Goal: Task Accomplishment & Management: Manage account settings

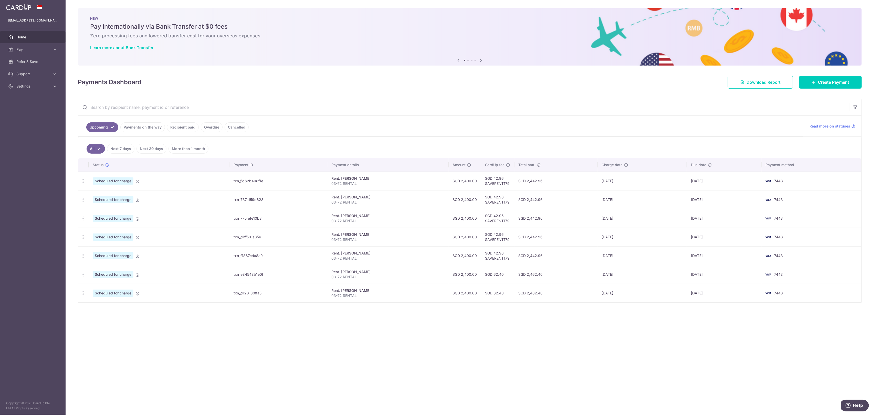
click at [140, 127] on link "Payments on the way" at bounding box center [142, 127] width 45 height 10
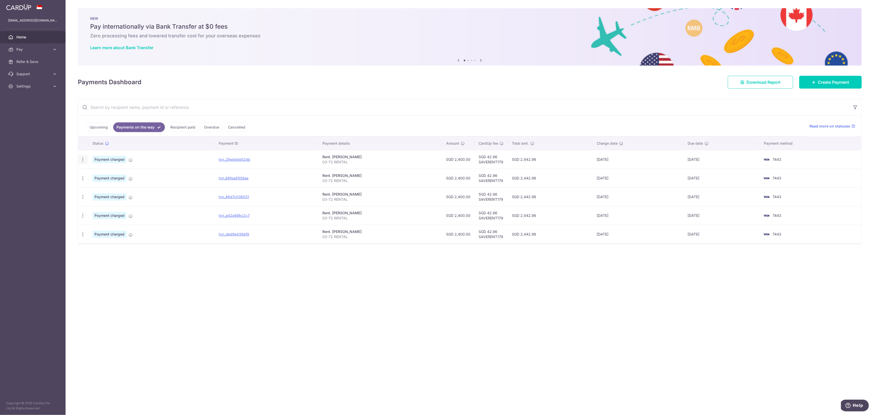
click at [85, 159] on icon "button" at bounding box center [82, 159] width 5 height 5
click at [185, 268] on div "× Pause Schedule Pause all future payments in this series Pause just this one p…" at bounding box center [470, 207] width 809 height 415
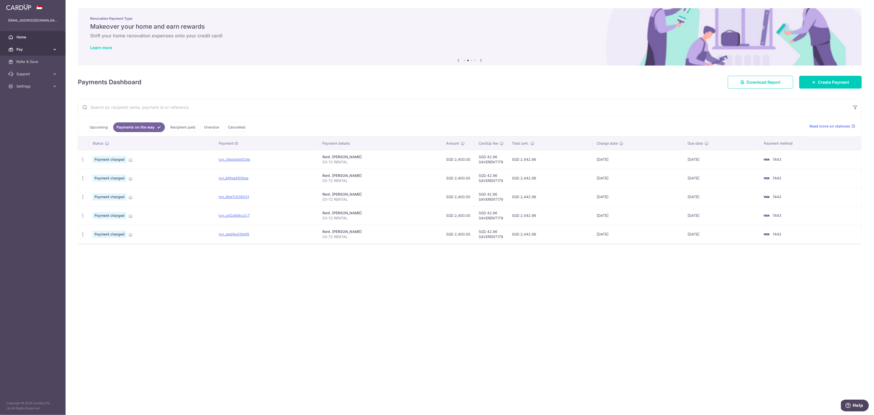
click at [39, 48] on span "Pay" at bounding box center [33, 49] width 34 height 5
click at [36, 64] on link "Payments" at bounding box center [33, 62] width 66 height 12
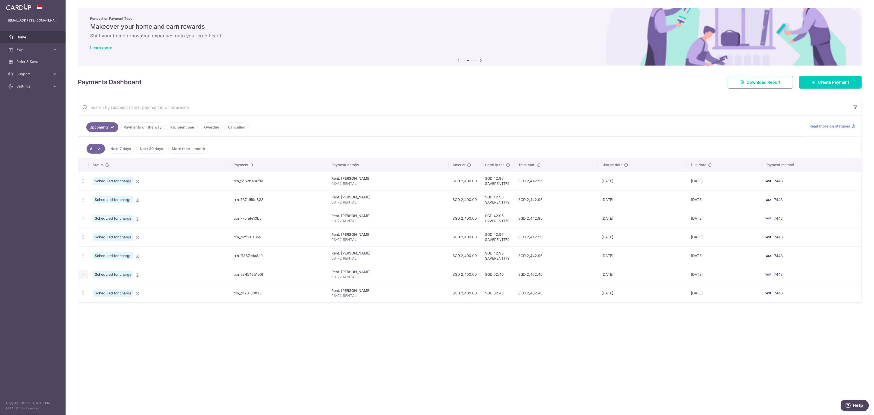
click at [81, 184] on icon "button" at bounding box center [82, 181] width 5 height 5
click at [100, 301] on span "Cancel payment" at bounding box center [110, 301] width 34 height 6
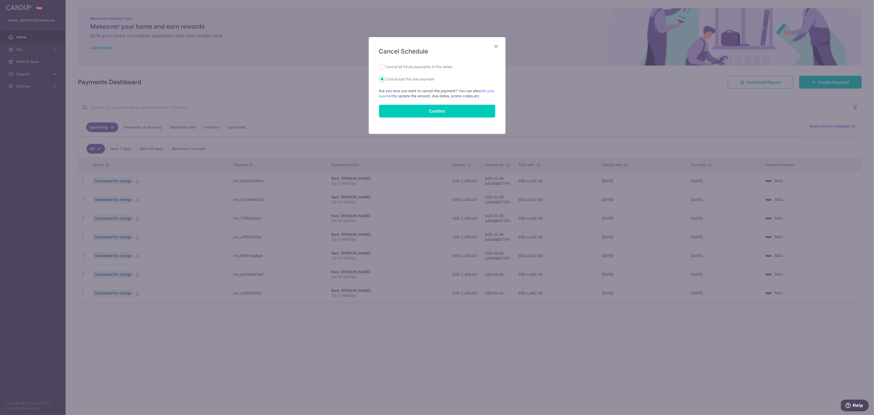
click at [419, 67] on label "Cancel all future payments in this series" at bounding box center [419, 67] width 66 height 6
click at [385, 67] on input "Cancel all future payments in this series" at bounding box center [382, 67] width 6 height 6
radio input "true"
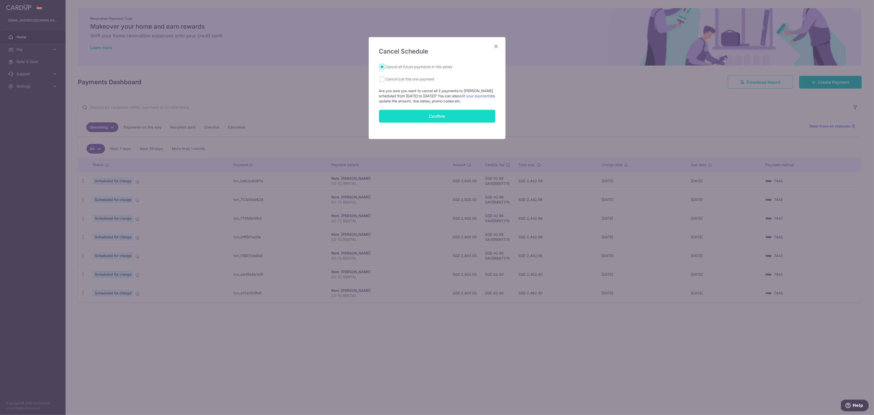
click at [430, 116] on input "Confirm" at bounding box center [437, 116] width 116 height 13
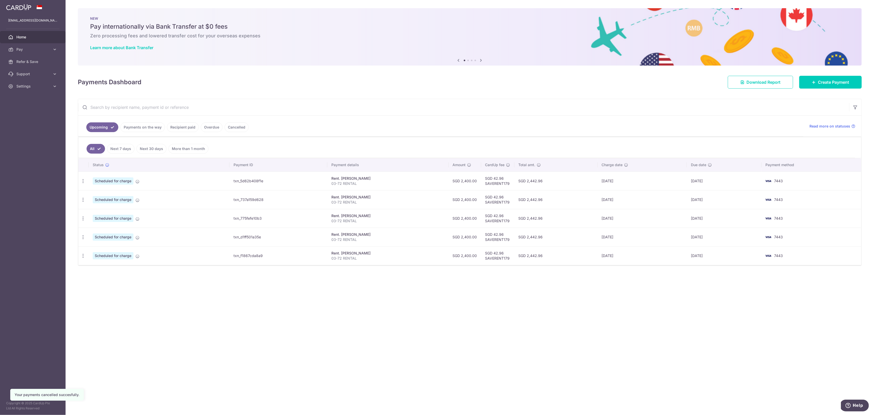
click at [128, 147] on link "Next 7 days" at bounding box center [120, 149] width 27 height 10
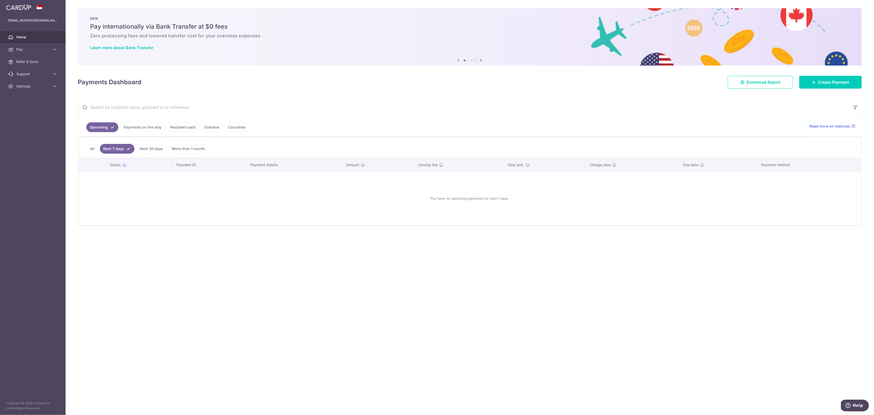
click at [94, 148] on link "All" at bounding box center [92, 149] width 11 height 10
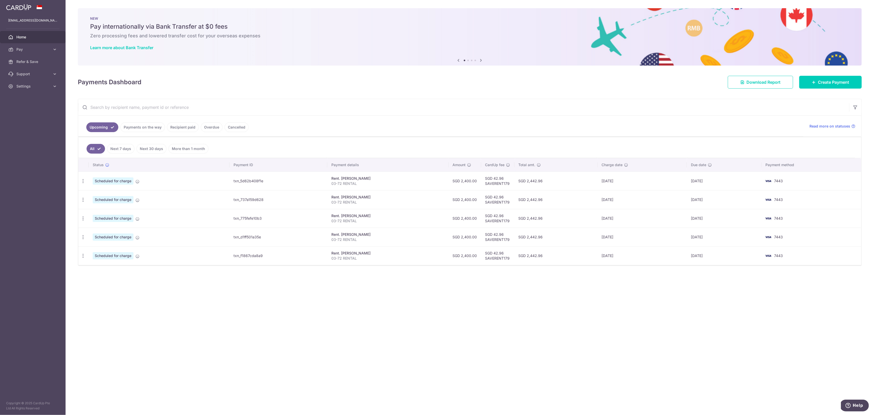
click at [146, 127] on link "Payments on the way" at bounding box center [142, 127] width 45 height 10
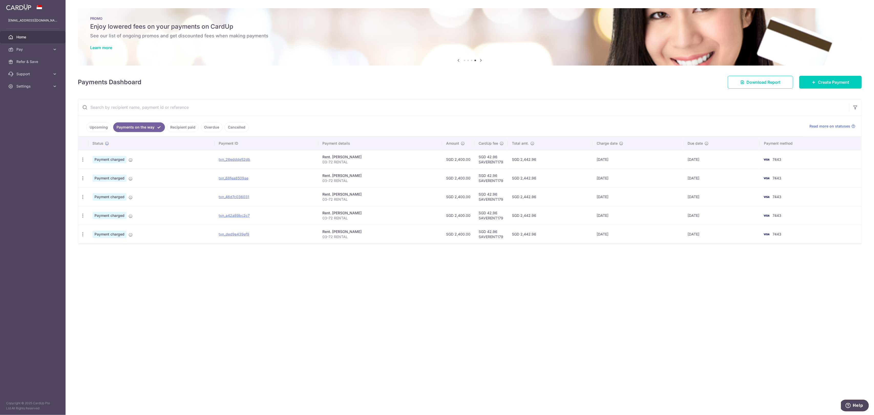
click at [324, 290] on div "× Pause Schedule Pause all future payments in this series Pause just this one p…" at bounding box center [470, 207] width 809 height 415
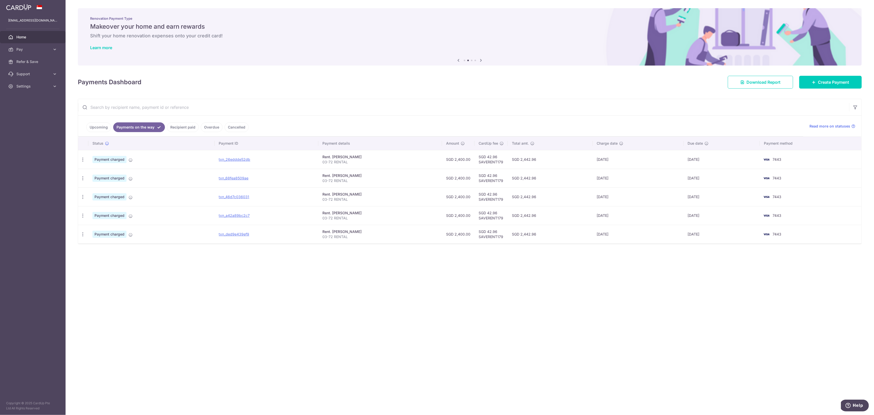
click at [402, 152] on td "Rent. KHOO SENG CHEN 03-72 RENTAL" at bounding box center [380, 159] width 124 height 19
click at [399, 160] on p "03-72 RENTAL" at bounding box center [380, 162] width 116 height 5
click at [226, 158] on link "txn_26eddde52db" at bounding box center [235, 159] width 32 height 4
click at [130, 159] on icon at bounding box center [131, 160] width 4 height 4
click at [86, 160] on div "PDF Receipt" at bounding box center [82, 159] width 9 height 9
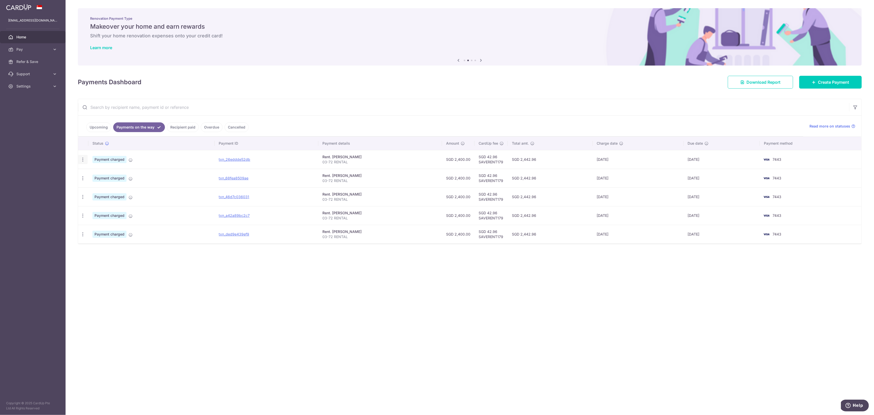
click at [82, 159] on icon "button" at bounding box center [82, 159] width 5 height 5
click at [108, 172] on span "PDF Receipt" at bounding box center [110, 173] width 35 height 5
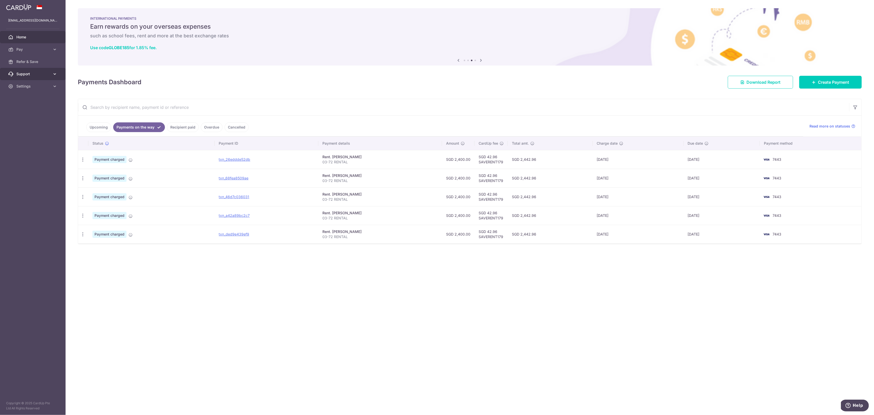
click at [28, 74] on span "Support" at bounding box center [33, 73] width 34 height 5
click at [36, 97] on span "Contact Us" at bounding box center [33, 98] width 34 height 5
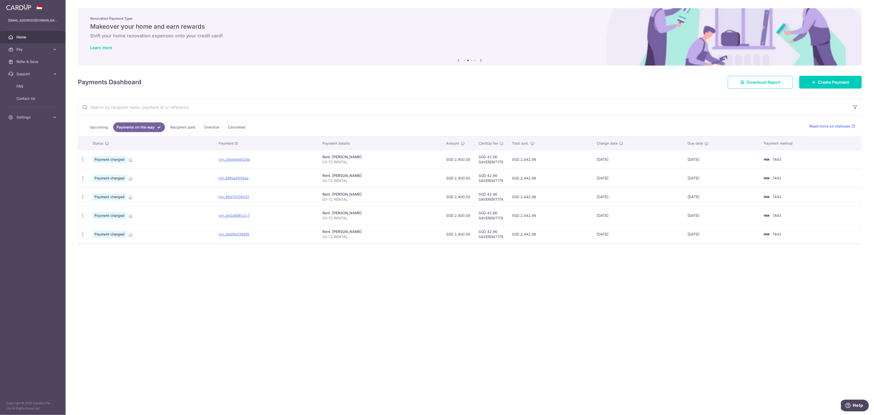
click at [183, 124] on link "Recipient paid" at bounding box center [183, 127] width 32 height 10
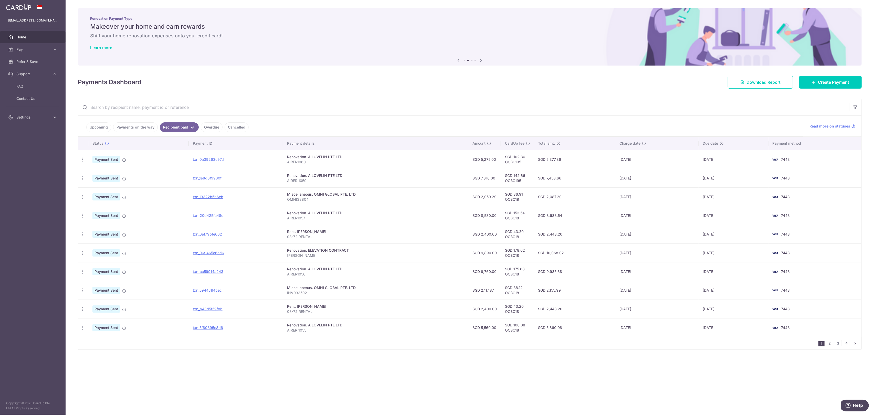
click at [126, 125] on link "Payments on the way" at bounding box center [135, 127] width 45 height 10
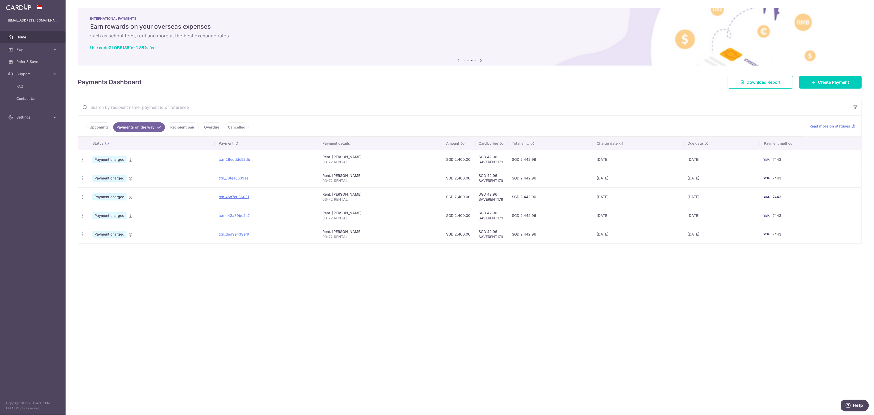
click at [92, 124] on link "Upcoming" at bounding box center [98, 127] width 25 height 10
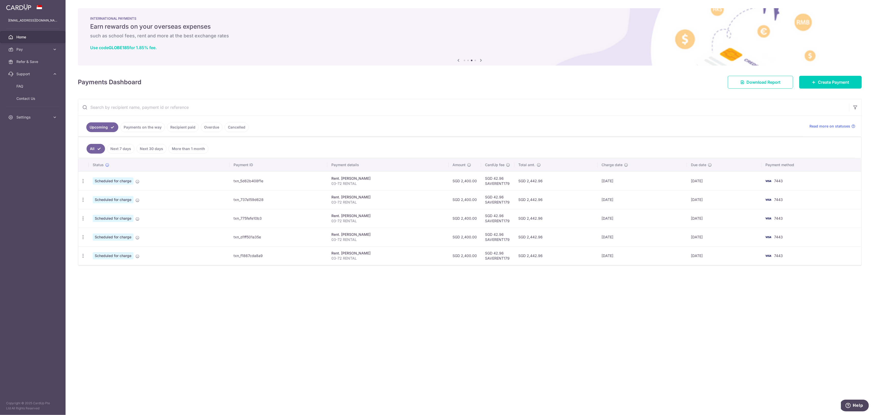
click at [185, 182] on td "Scheduled for charge" at bounding box center [159, 181] width 141 height 19
click at [521, 179] on td "SGD 2,442.96" at bounding box center [556, 181] width 83 height 19
click at [244, 183] on td "txn_5d62b408f1e" at bounding box center [278, 181] width 98 height 19
click at [243, 182] on td "txn_5d62b408f1e" at bounding box center [278, 181] width 98 height 19
click at [182, 127] on link "Recipient paid" at bounding box center [183, 127] width 32 height 10
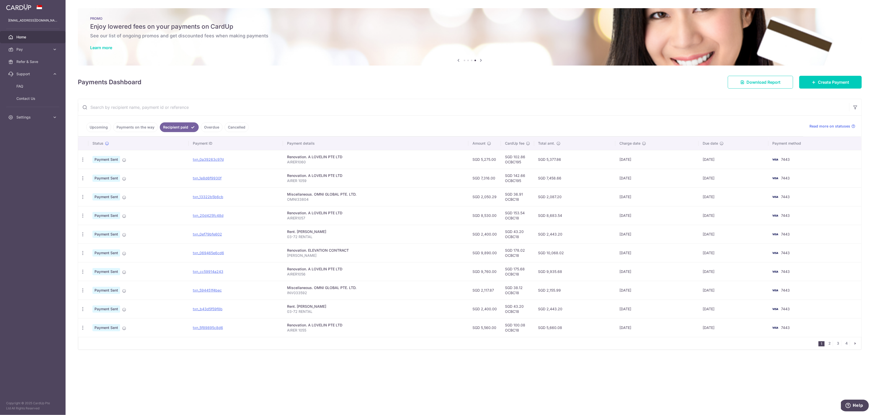
click at [88, 124] on link "Upcoming" at bounding box center [98, 127] width 25 height 10
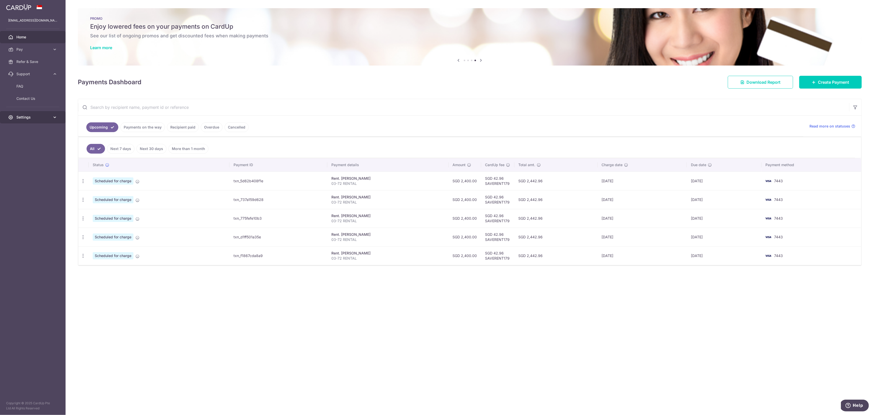
click at [47, 121] on link "Settings" at bounding box center [33, 117] width 66 height 12
click at [41, 145] on link "Logout" at bounding box center [33, 142] width 66 height 12
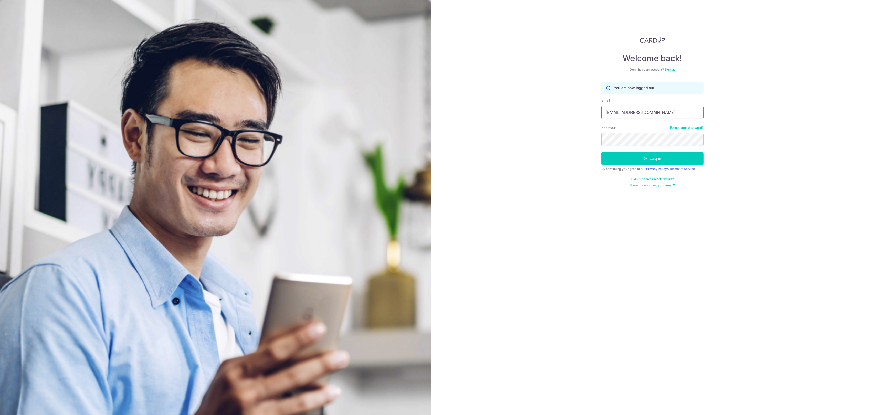
drag, startPoint x: 646, startPoint y: 116, endPoint x: 649, endPoint y: 118, distance: 4.0
click at [646, 116] on input "[EMAIL_ADDRESS][DOMAIN_NAME]" at bounding box center [652, 112] width 102 height 13
click at [758, 151] on div "Welcome back! Don’t have an account? Sign up You are now logged out Email xavie…" at bounding box center [652, 207] width 443 height 415
click at [645, 110] on input "xavier32lau@hotmail.com" at bounding box center [652, 112] width 102 height 13
type input "[EMAIL_ADDRESS][DOMAIN_NAME]"
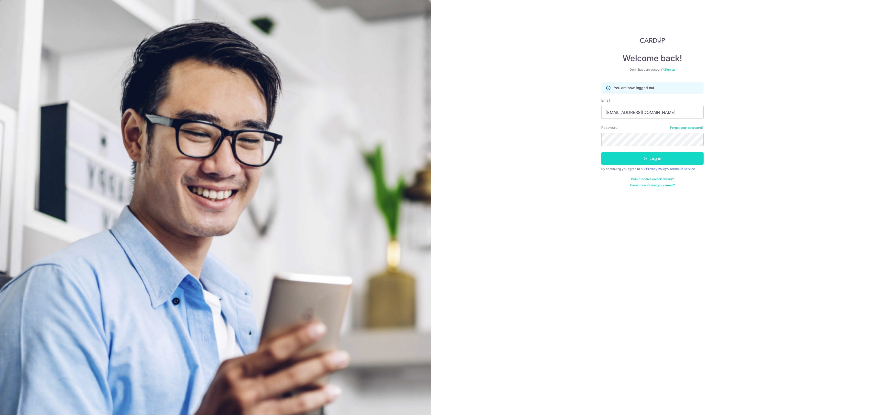
click at [621, 160] on button "Log in" at bounding box center [652, 158] width 102 height 13
